Goal: Check status: Check status

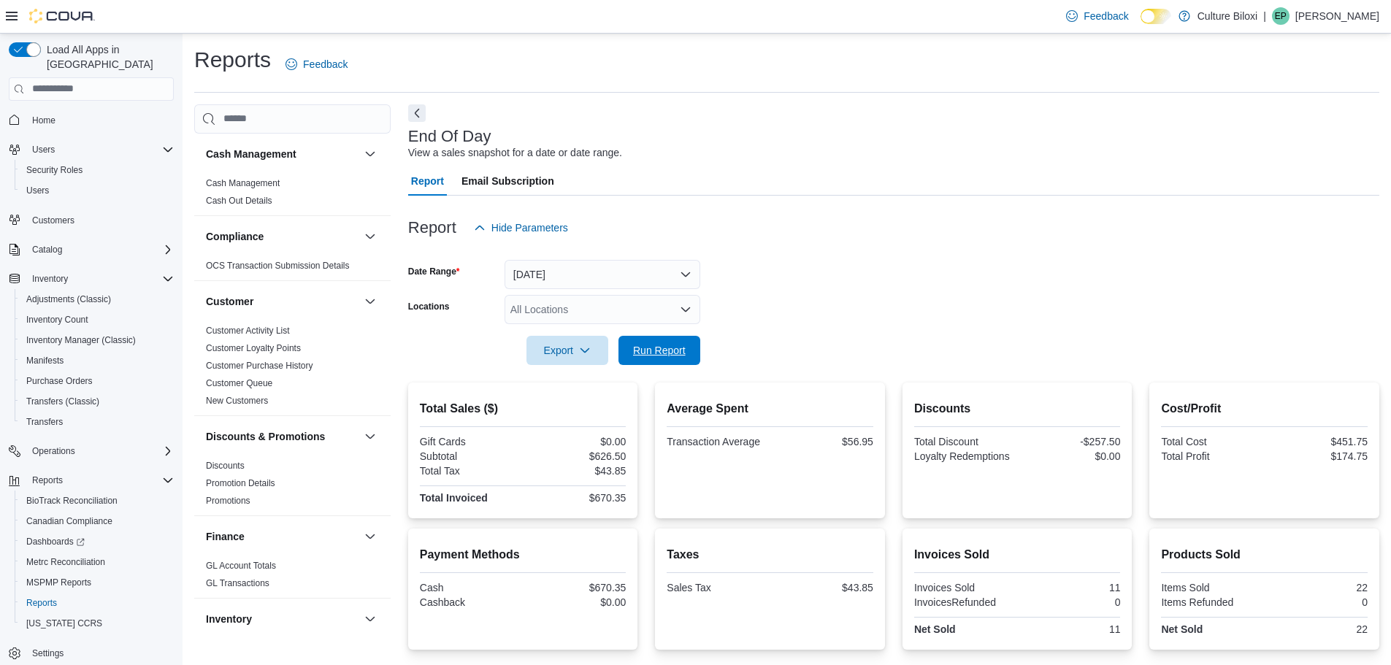
drag, startPoint x: 670, startPoint y: 351, endPoint x: 944, endPoint y: 261, distance: 288.0
click at [670, 351] on span "Run Report" at bounding box center [659, 350] width 53 height 15
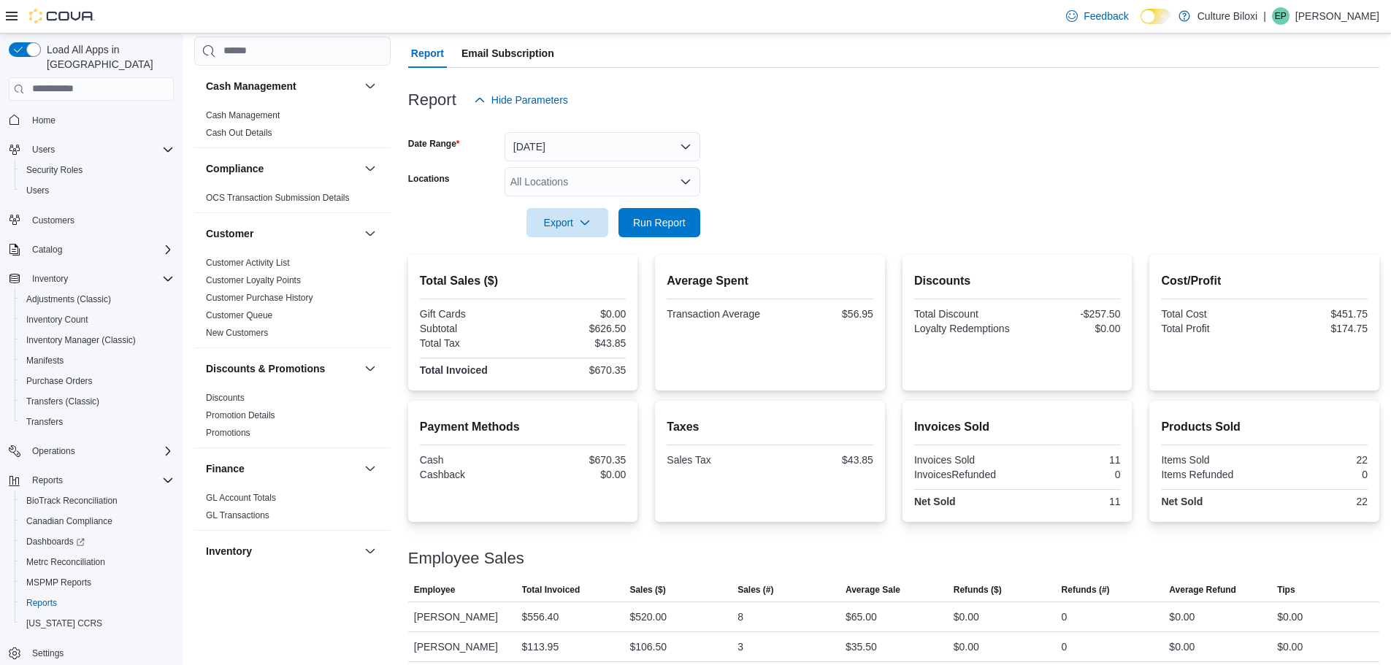
scroll to position [137, 0]
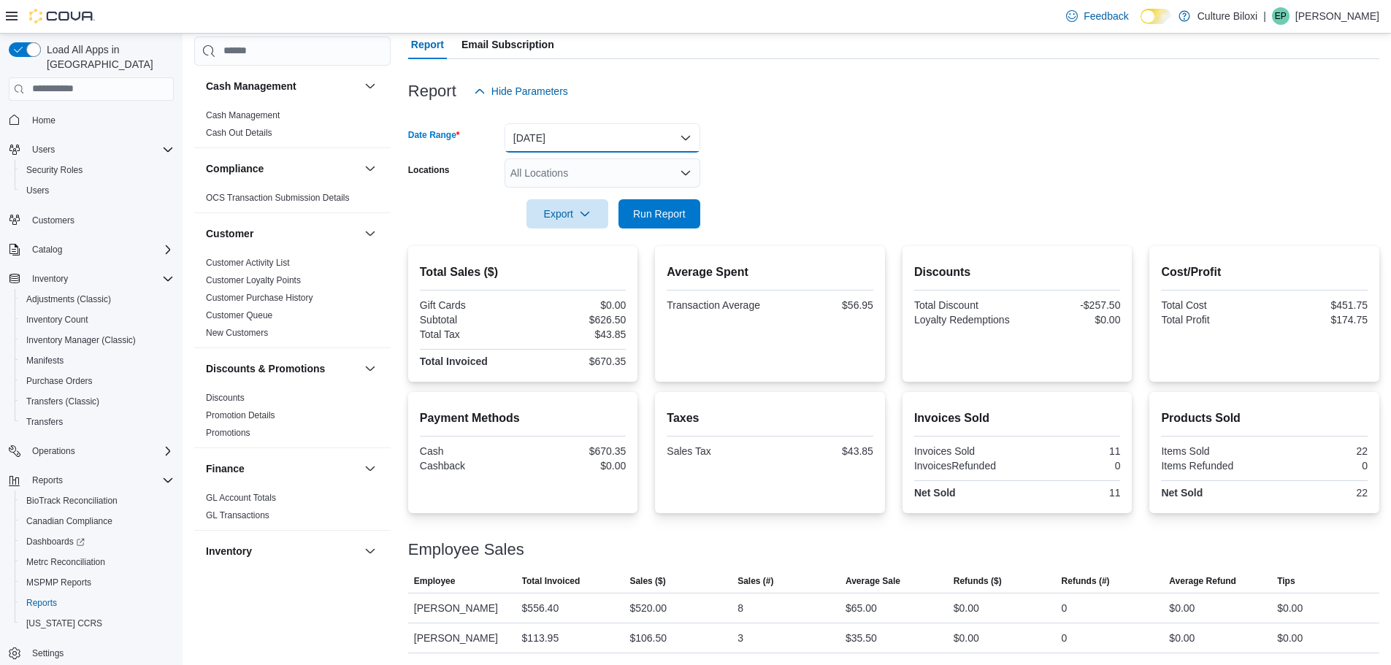
click at [670, 137] on button "[DATE]" at bounding box center [603, 137] width 196 height 29
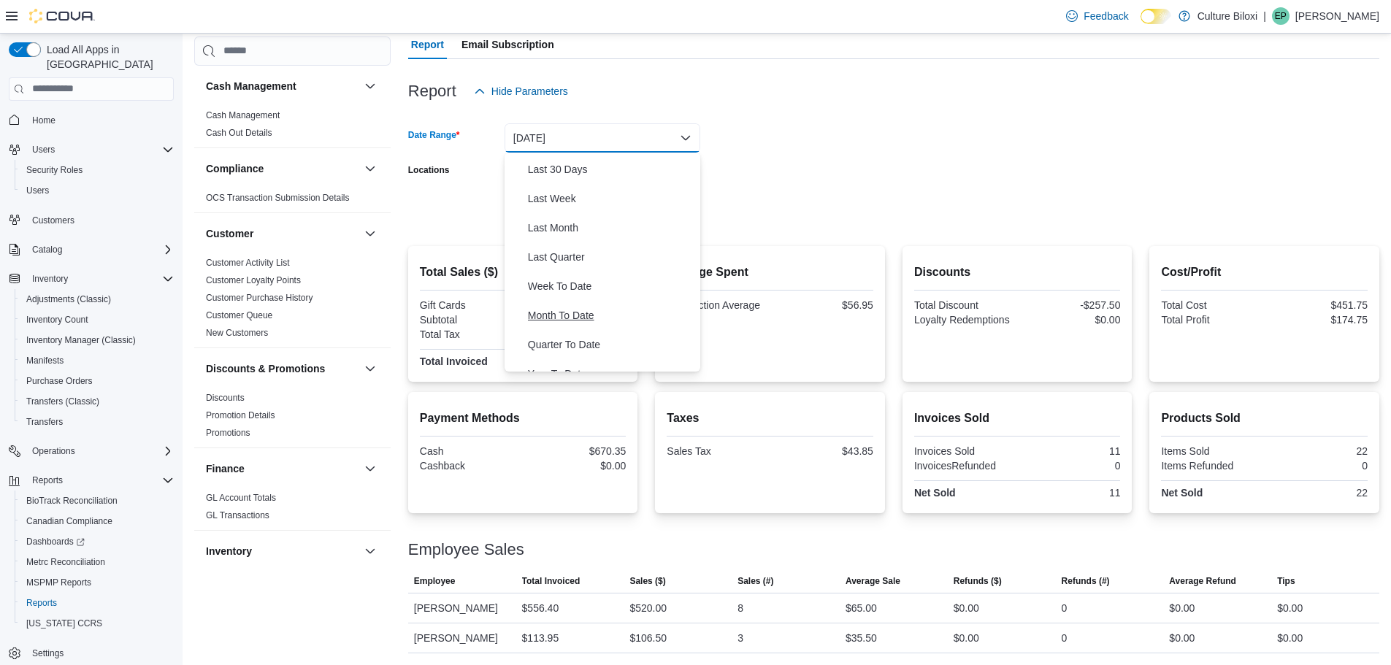
scroll to position [219, 0]
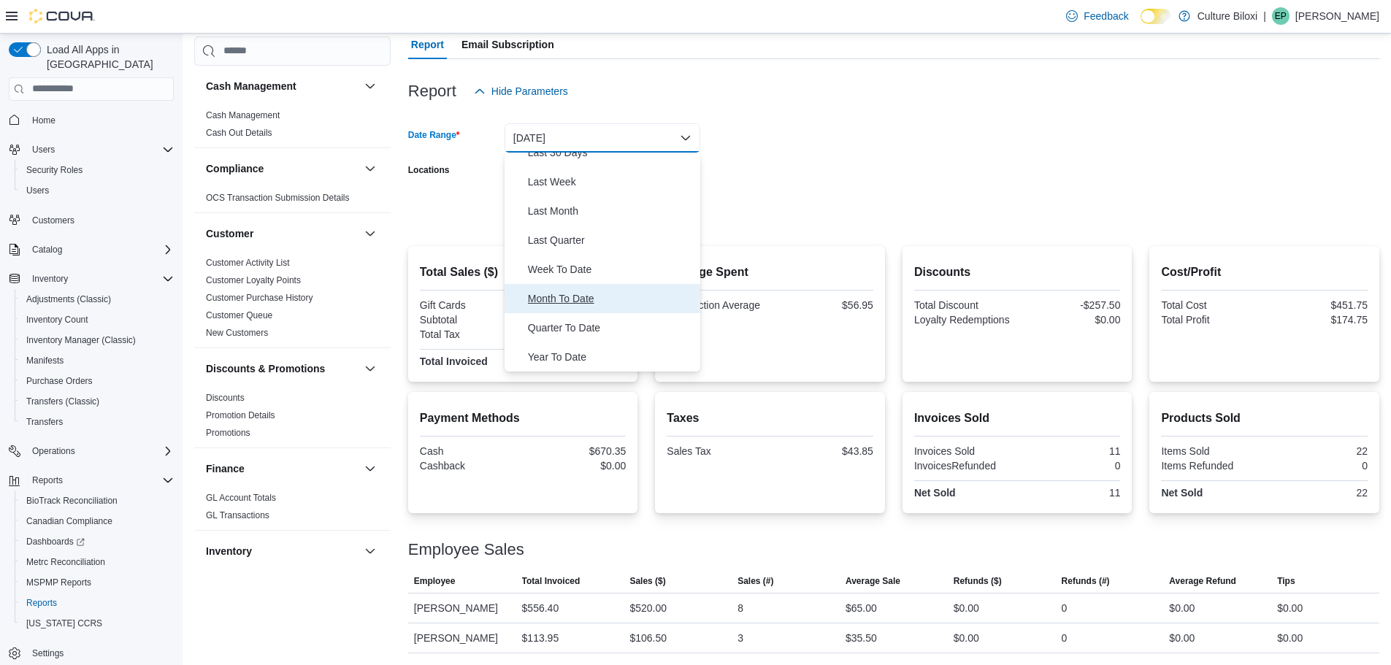
click at [578, 302] on span "Month To Date" at bounding box center [611, 299] width 167 height 18
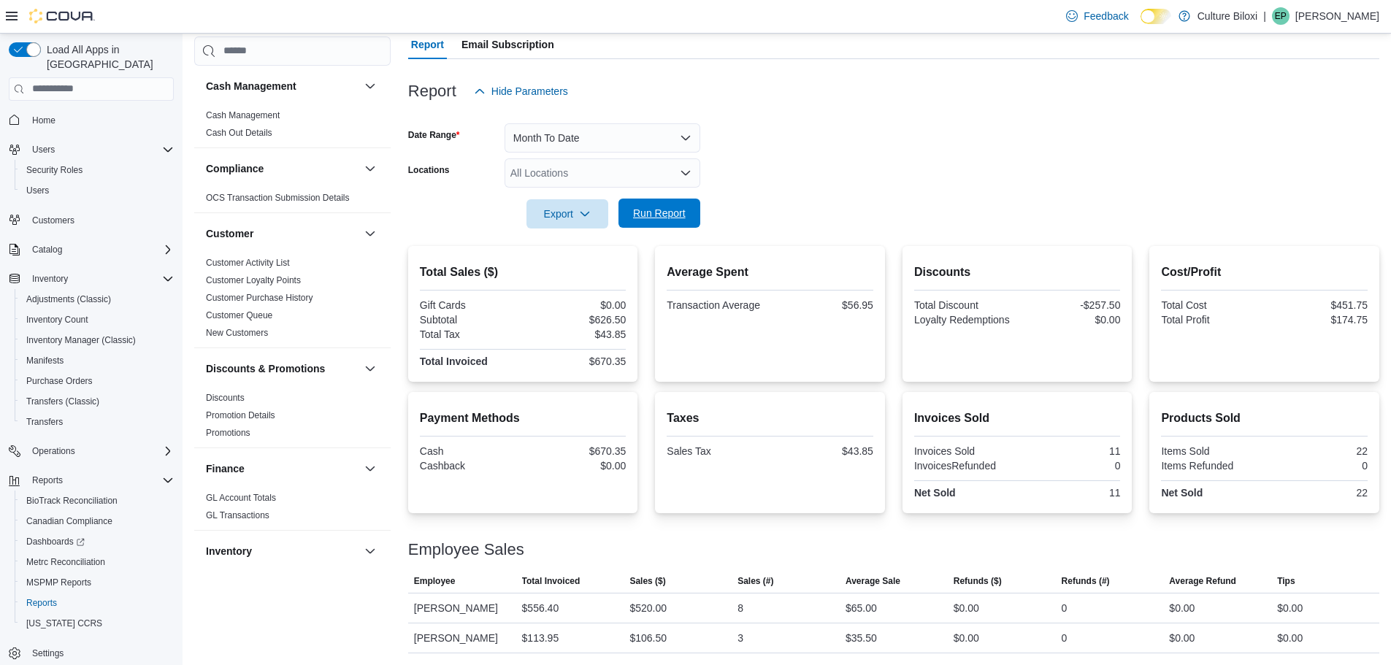
click at [684, 212] on span "Run Report" at bounding box center [659, 213] width 53 height 15
